Goal: Information Seeking & Learning: Learn about a topic

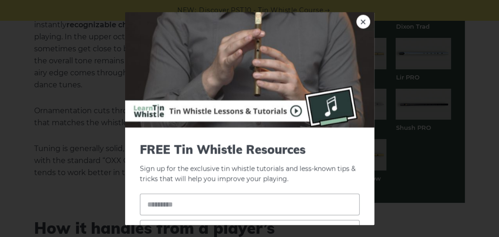
click at [356, 26] on link "×" at bounding box center [363, 22] width 14 height 14
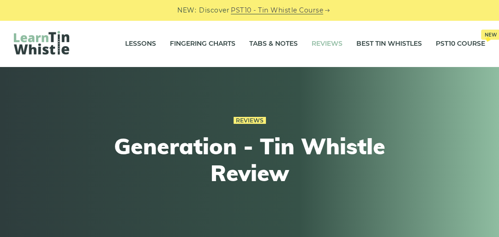
click at [311, 45] on link "Reviews" at bounding box center [326, 43] width 31 height 23
click at [268, 9] on link "PST10 - Tin Whistle Course" at bounding box center [277, 10] width 92 height 11
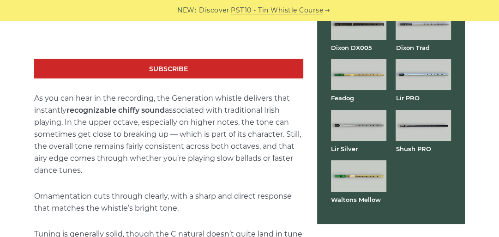
scroll to position [1772, 0]
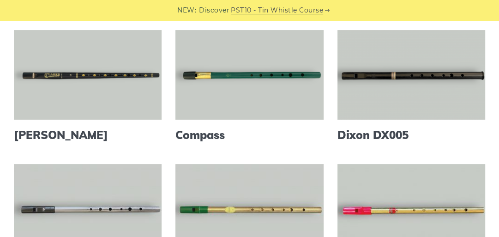
scroll to position [221, 0]
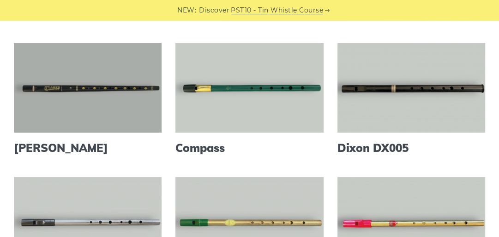
click at [79, 107] on link at bounding box center [88, 88] width 148 height 90
click at [106, 119] on link at bounding box center [88, 88] width 148 height 90
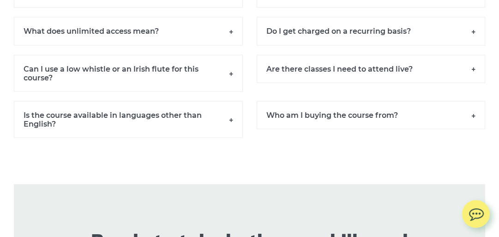
scroll to position [6423, 0]
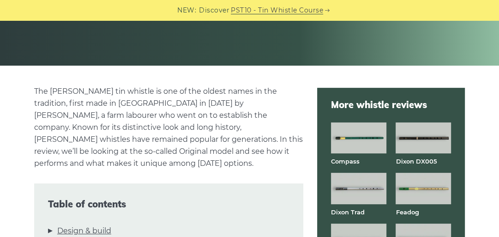
scroll to position [221, 0]
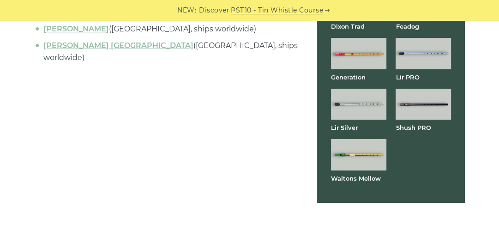
scroll to position [2789, 0]
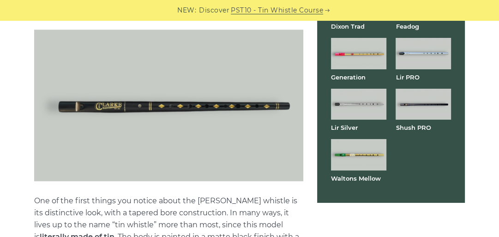
scroll to position [849, 0]
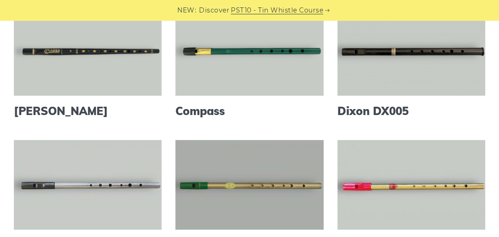
scroll to position [295, 0]
